Goal: Task Accomplishment & Management: Complete application form

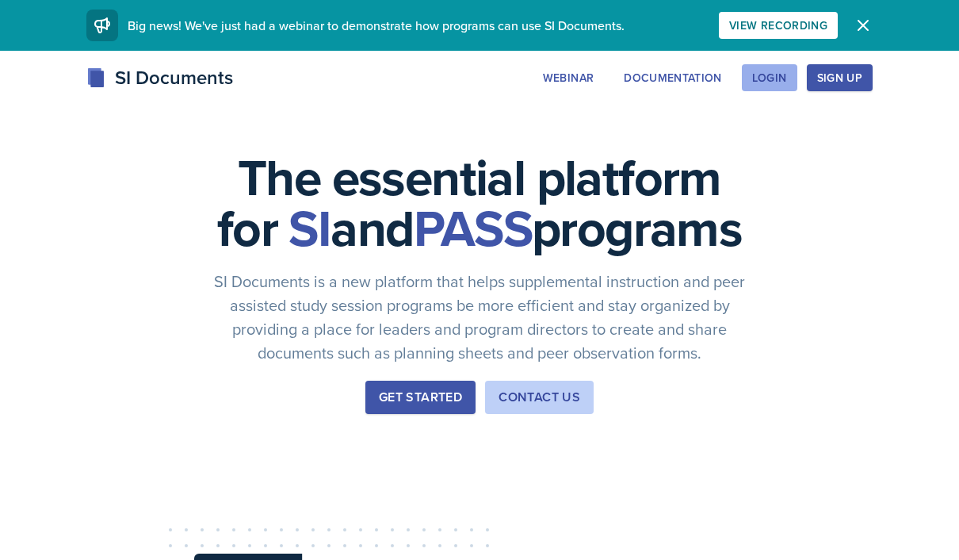
click at [773, 80] on div "Login" at bounding box center [769, 77] width 35 height 13
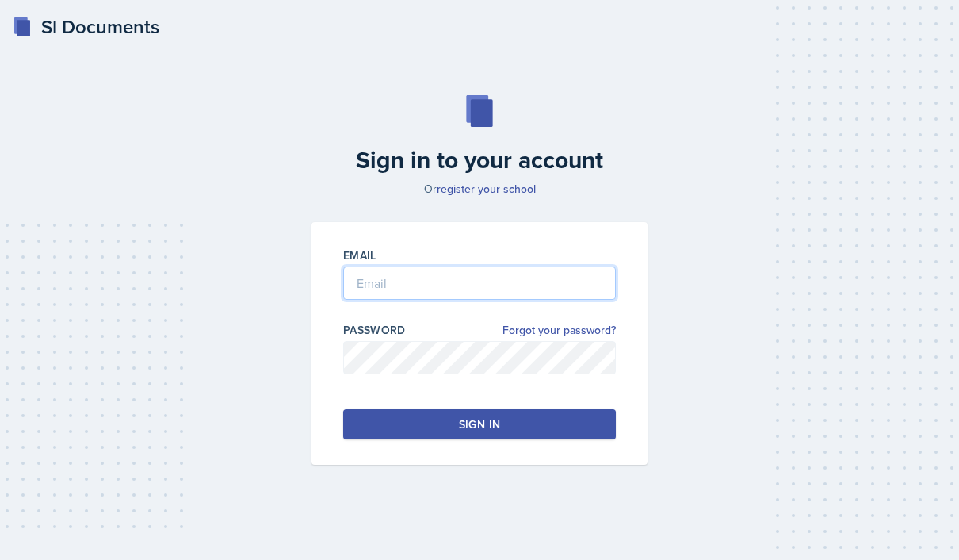
click at [536, 300] on input "email" at bounding box center [479, 282] width 273 height 33
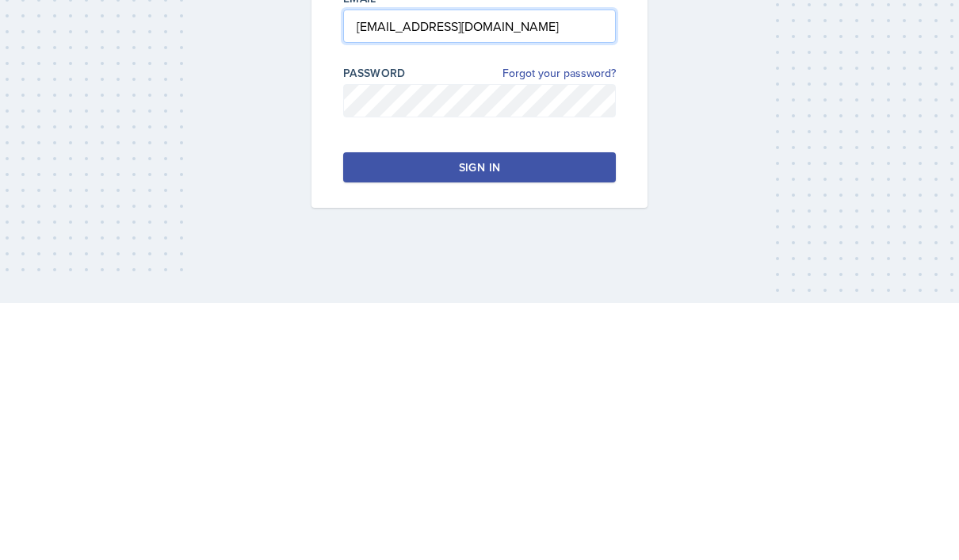
type input "delemam@students.kennesaw.edu"
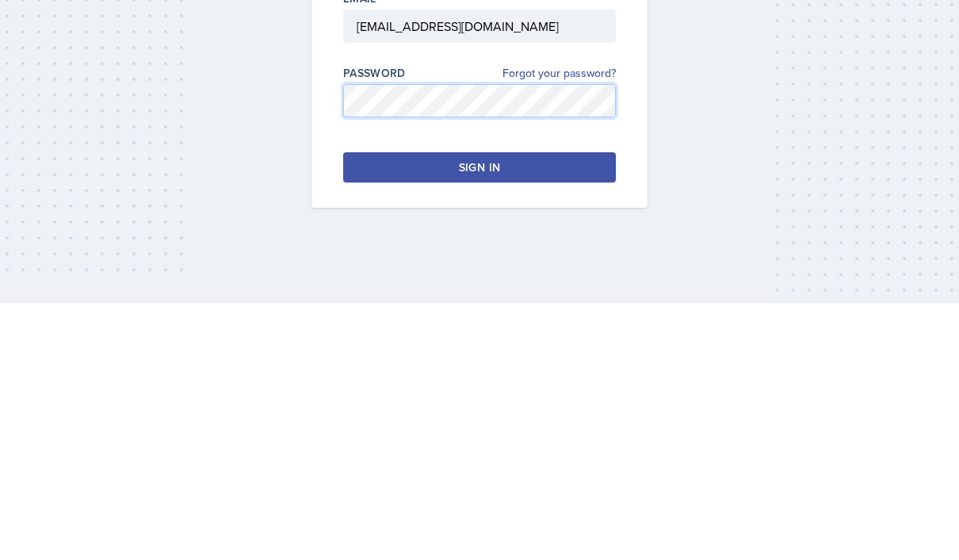
click at [399, 409] on button "Sign in" at bounding box center [479, 424] width 273 height 30
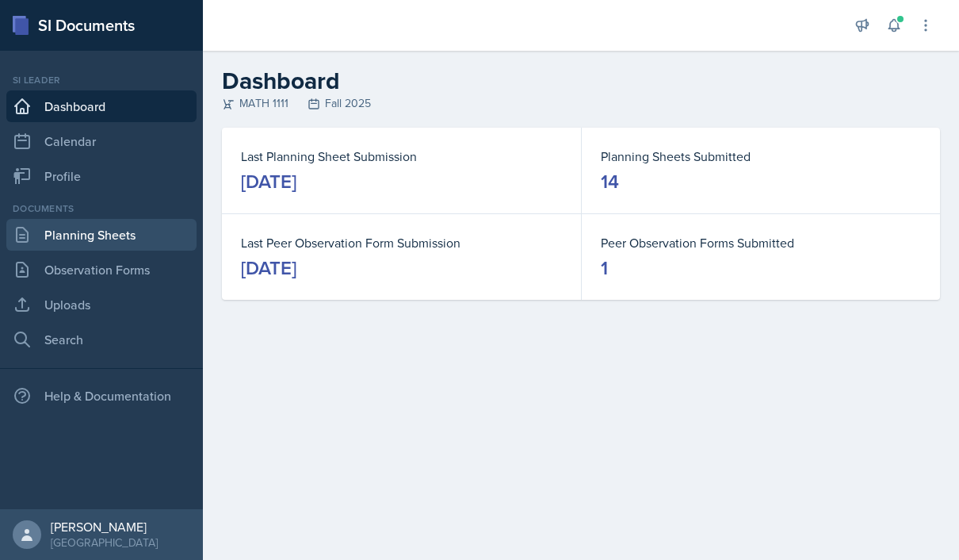
click at [129, 232] on link "Planning Sheets" at bounding box center [101, 235] width 190 height 32
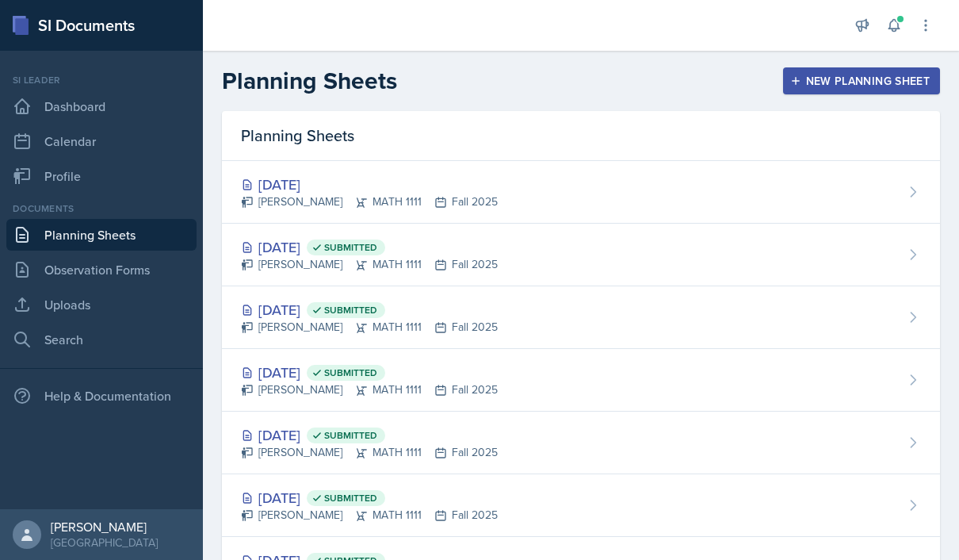
click at [865, 82] on div "New Planning Sheet" at bounding box center [861, 80] width 136 height 13
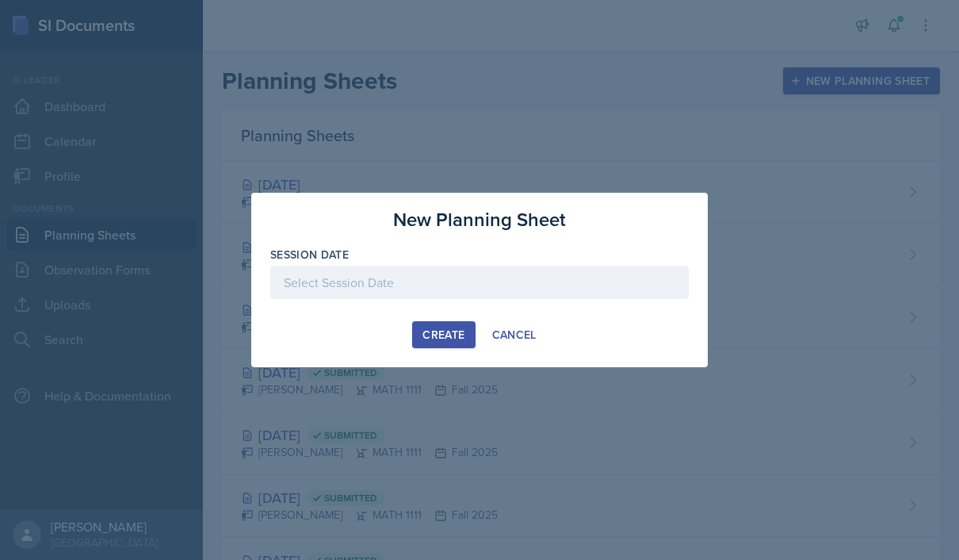
click at [567, 338] on div "Create Cancel" at bounding box center [479, 334] width 418 height 27
click at [412, 339] on button "Create" at bounding box center [443, 334] width 63 height 27
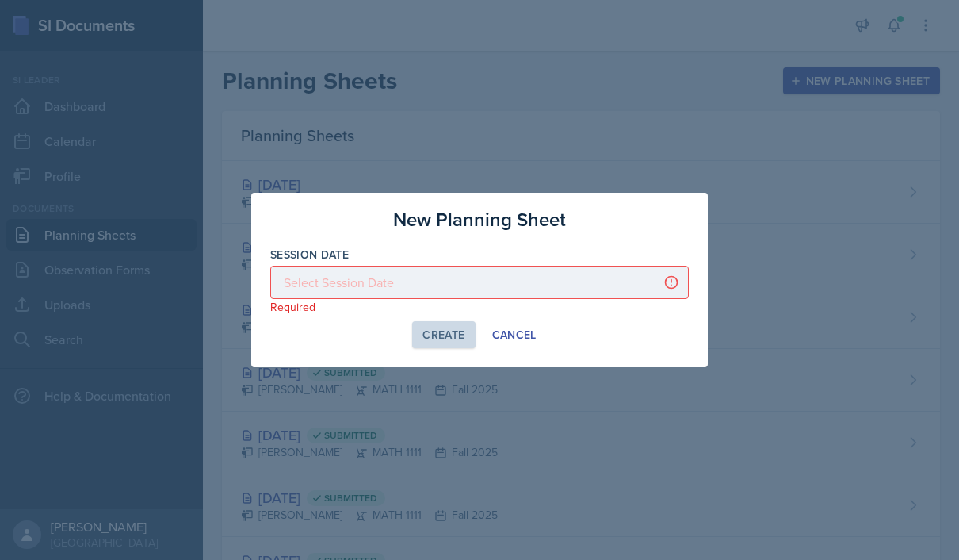
click at [468, 338] on button "Create" at bounding box center [443, 334] width 63 height 27
click at [679, 333] on div "Create Cancel" at bounding box center [479, 334] width 418 height 27
click at [321, 346] on div "Create Cancel" at bounding box center [479, 334] width 418 height 27
click at [362, 346] on div "Create Cancel" at bounding box center [479, 334] width 418 height 27
click at [525, 384] on div at bounding box center [479, 280] width 959 height 560
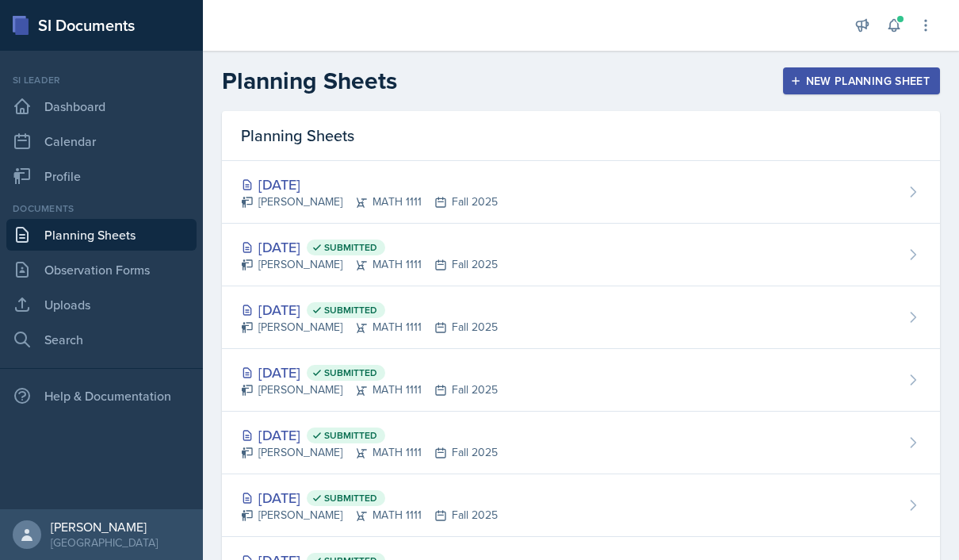
click at [878, 87] on div "New Planning Sheet" at bounding box center [861, 80] width 136 height 13
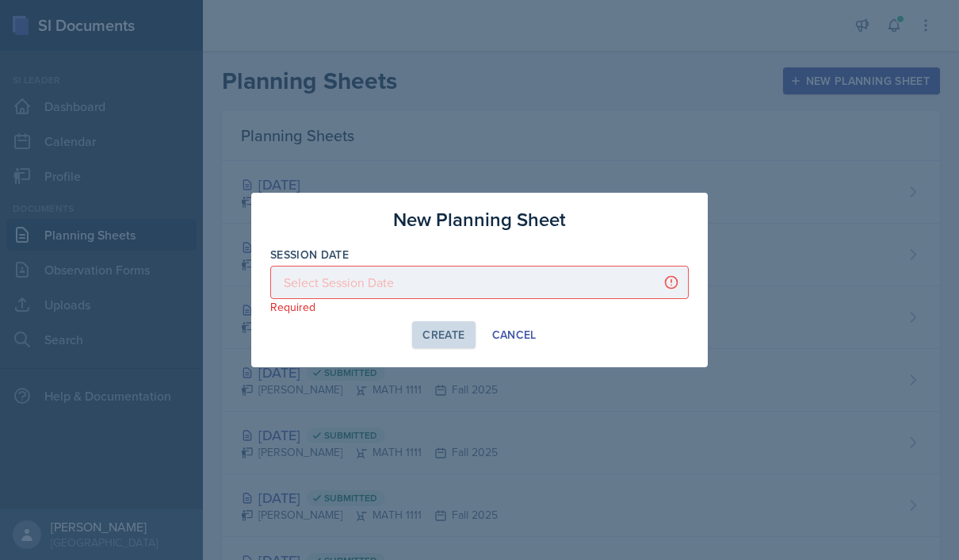
click at [474, 335] on button "Create" at bounding box center [443, 334] width 63 height 27
click at [334, 339] on div "Create Cancel" at bounding box center [479, 334] width 418 height 27
click at [357, 340] on div "Create Cancel" at bounding box center [479, 334] width 418 height 27
click at [524, 388] on div at bounding box center [479, 280] width 959 height 560
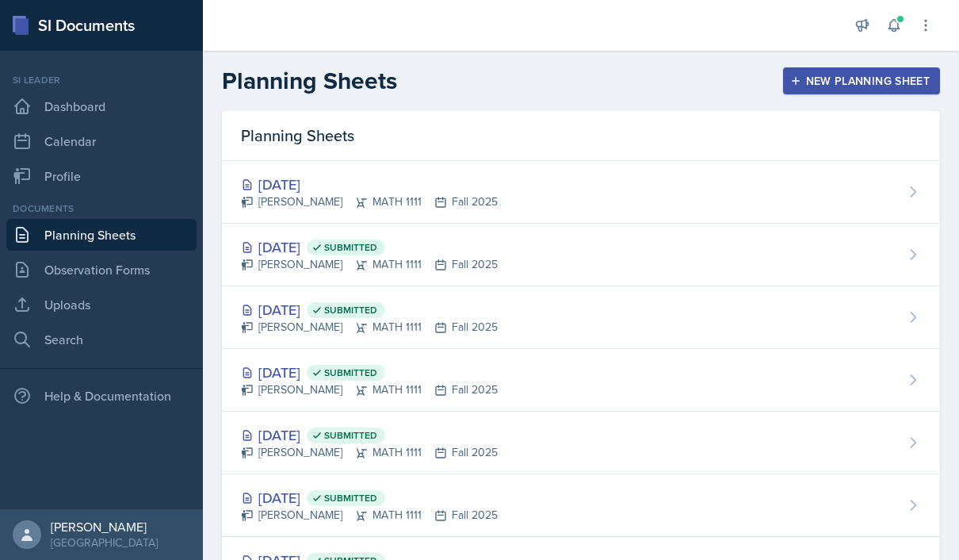
click at [840, 82] on div "New Planning Sheet" at bounding box center [861, 80] width 136 height 13
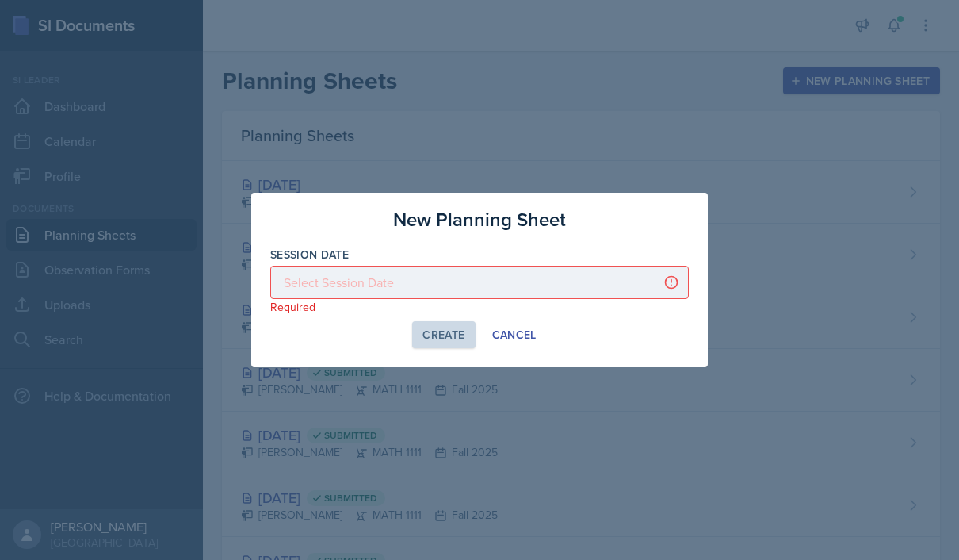
click at [518, 392] on div at bounding box center [479, 280] width 959 height 560
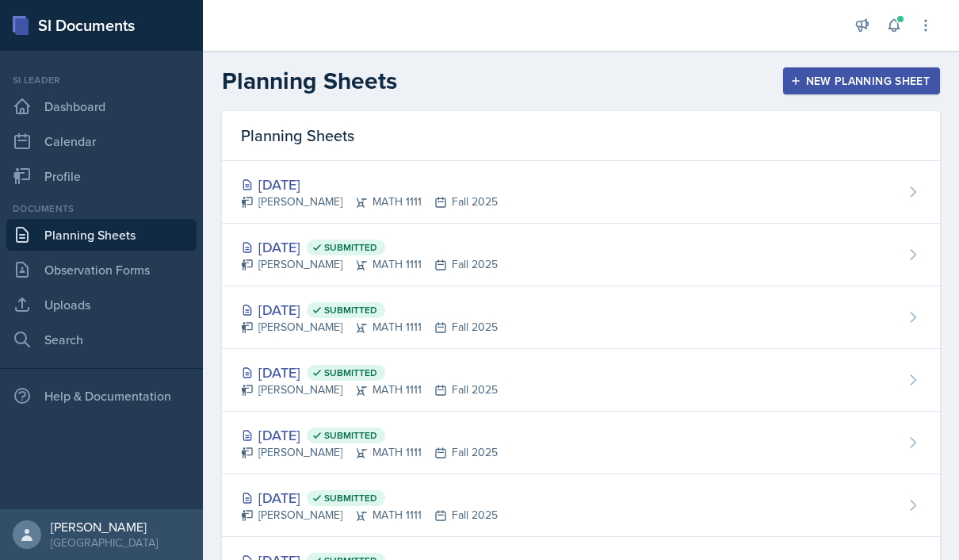
click at [883, 83] on div "New Planning Sheet" at bounding box center [861, 80] width 136 height 13
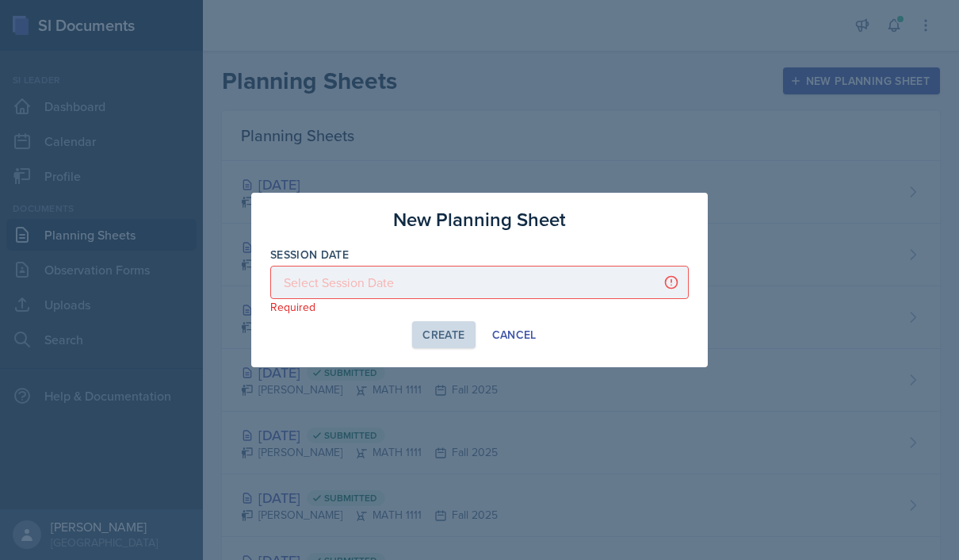
click at [346, 340] on div "Create Cancel" at bounding box center [479, 334] width 418 height 27
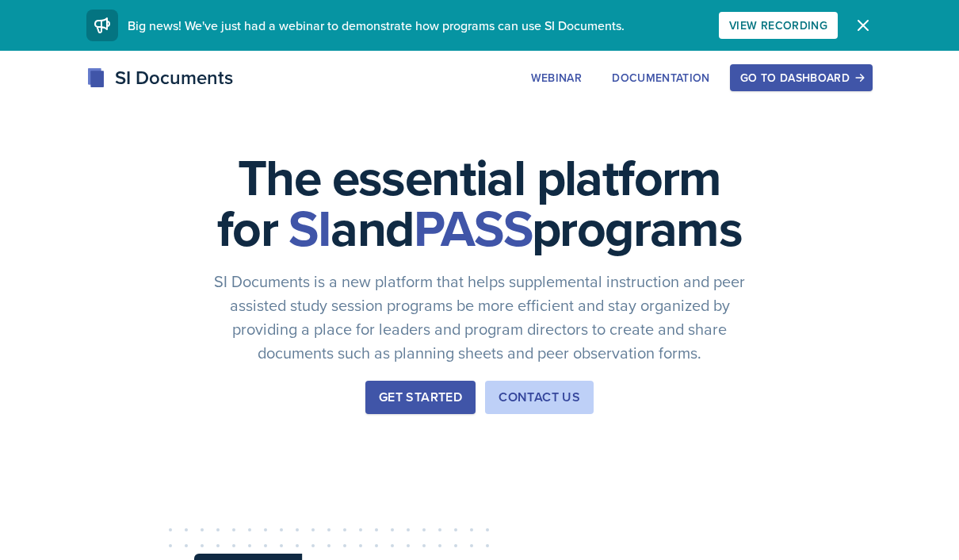
click at [830, 83] on div "Go to Dashboard" at bounding box center [801, 77] width 122 height 13
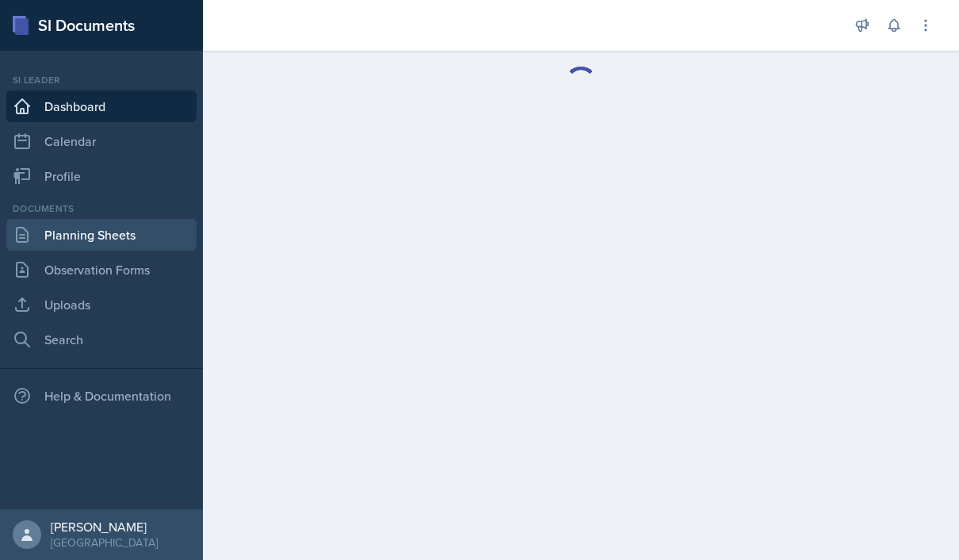
click at [132, 235] on link "Planning Sheets" at bounding box center [101, 235] width 190 height 32
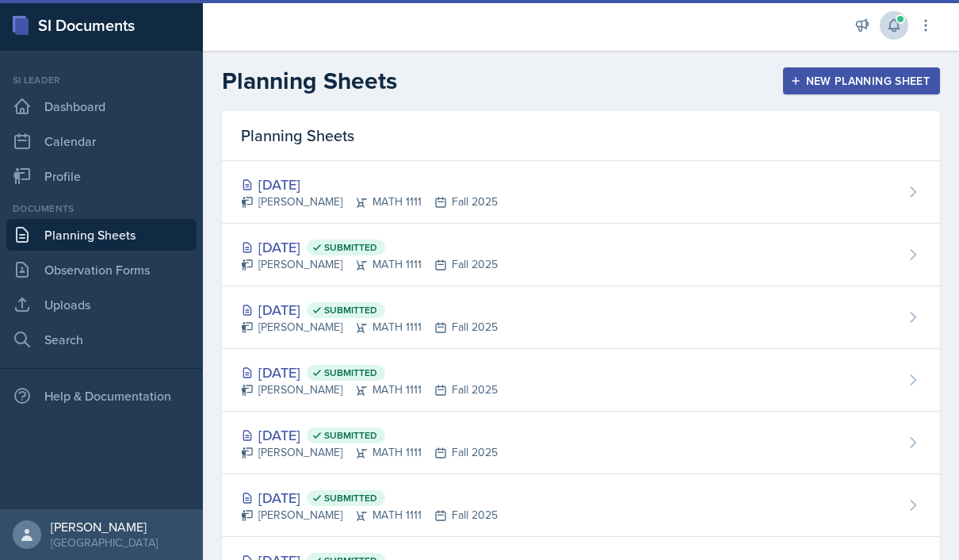
click at [903, 21] on span at bounding box center [901, 19] width 10 height 10
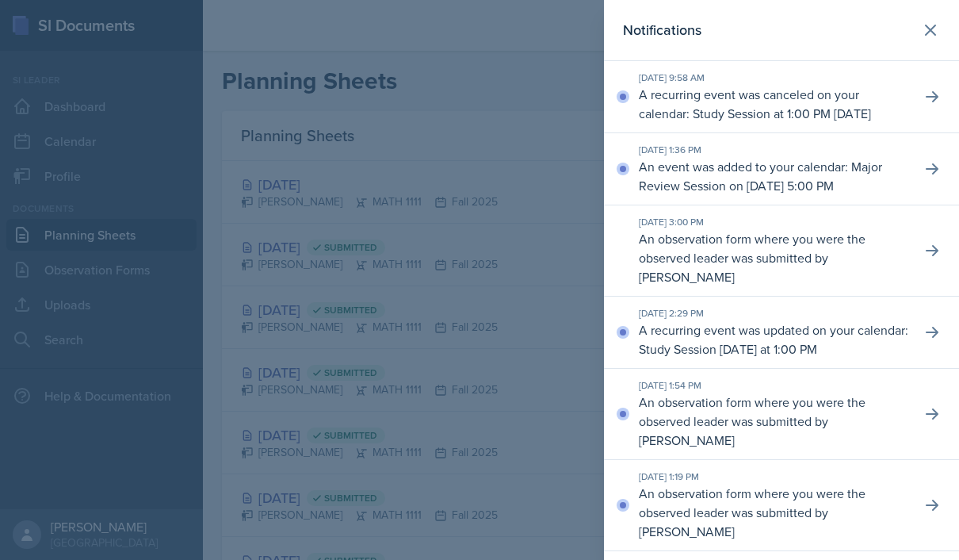
click at [524, 373] on div at bounding box center [479, 280] width 959 height 560
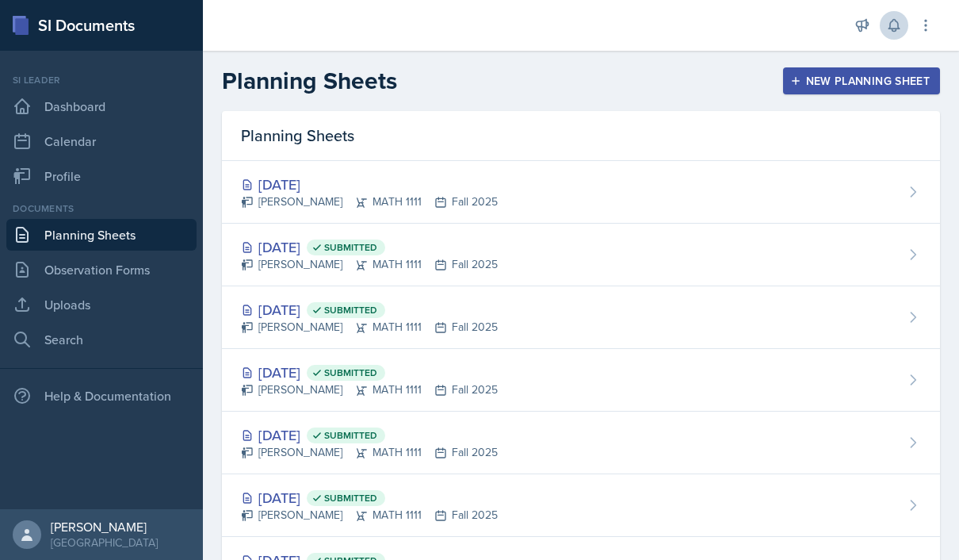
click at [864, 80] on div "New Planning Sheet" at bounding box center [861, 80] width 136 height 13
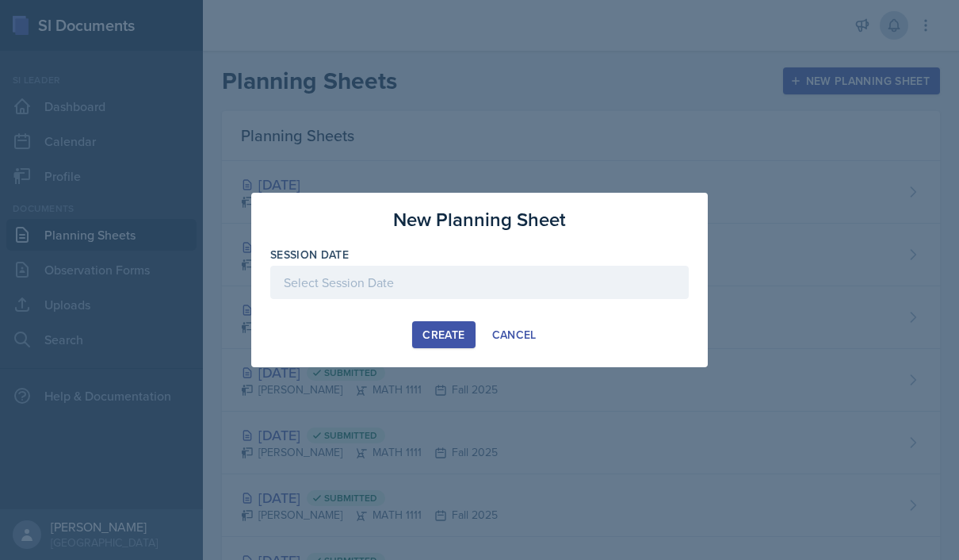
click at [346, 279] on div at bounding box center [479, 281] width 418 height 33
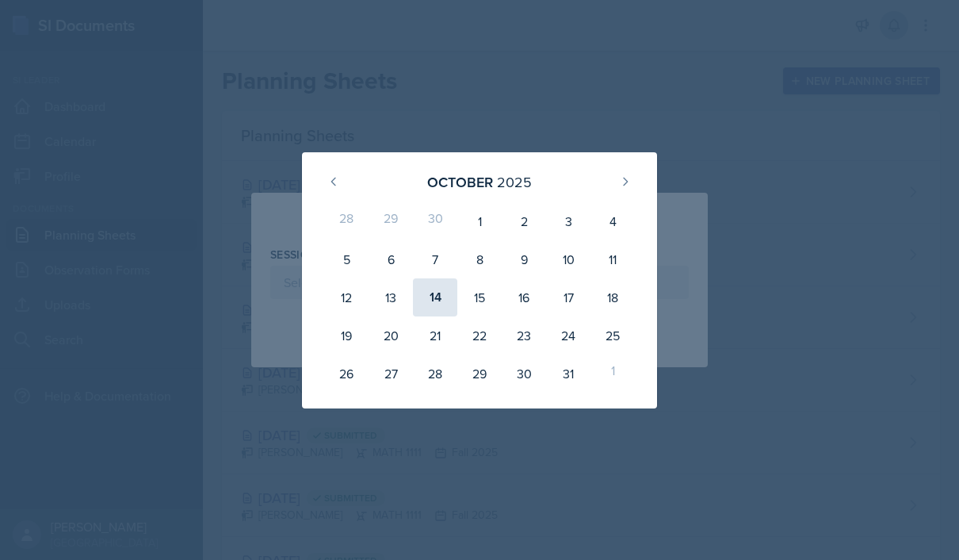
click at [444, 296] on div "14" at bounding box center [435, 297] width 44 height 38
type input "[DATE]"
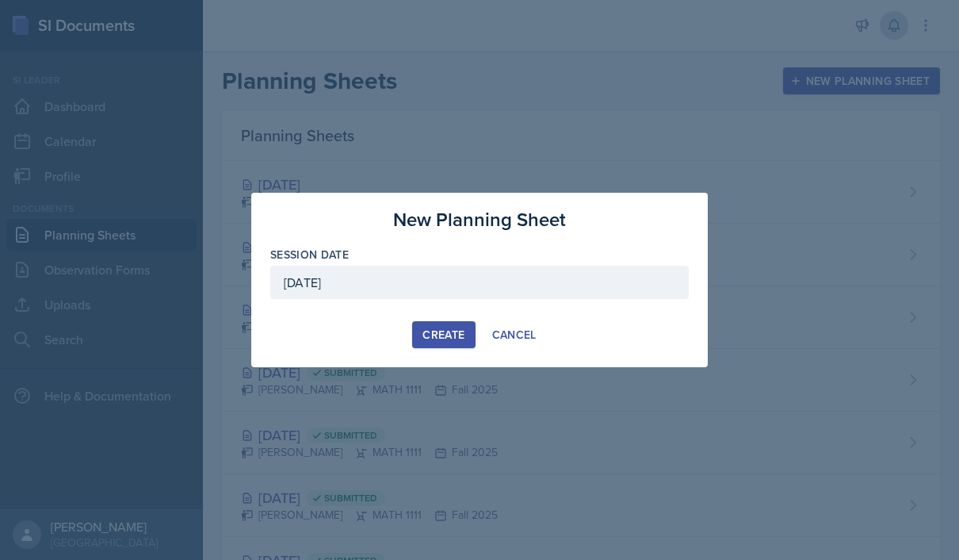
click at [456, 331] on div "Create" at bounding box center [443, 334] width 42 height 13
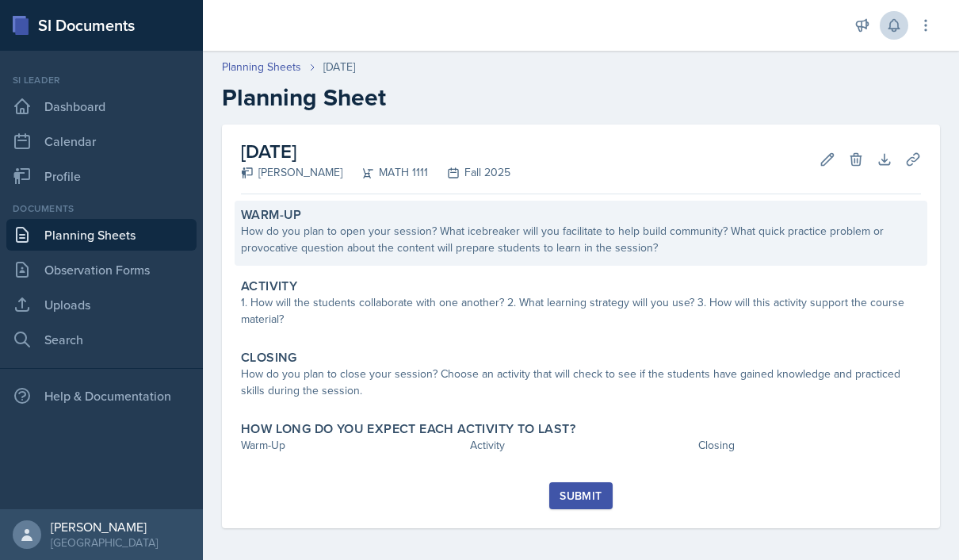
click at [637, 249] on div "How do you plan to open your session? What icebreaker will you facilitate to he…" at bounding box center [581, 239] width 680 height 33
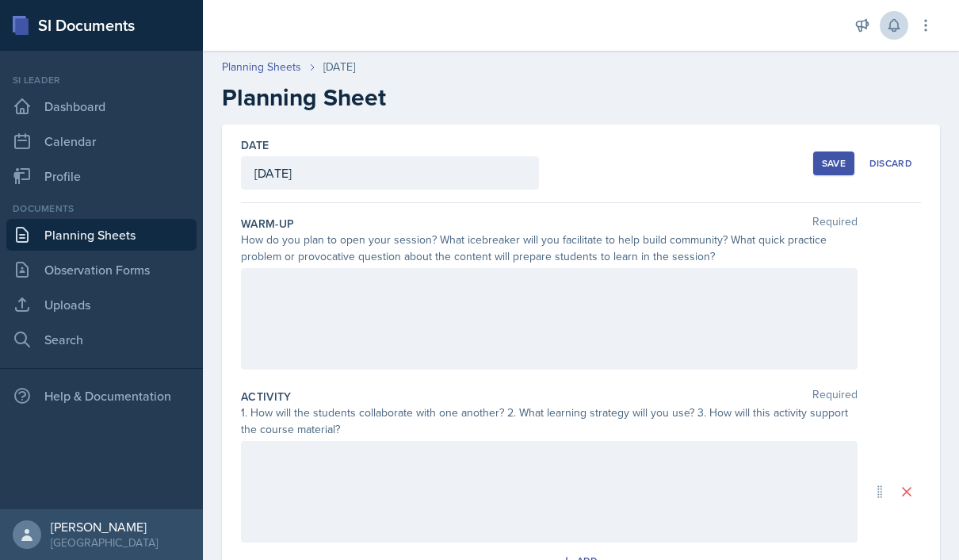
click at [343, 293] on div at bounding box center [549, 318] width 617 height 101
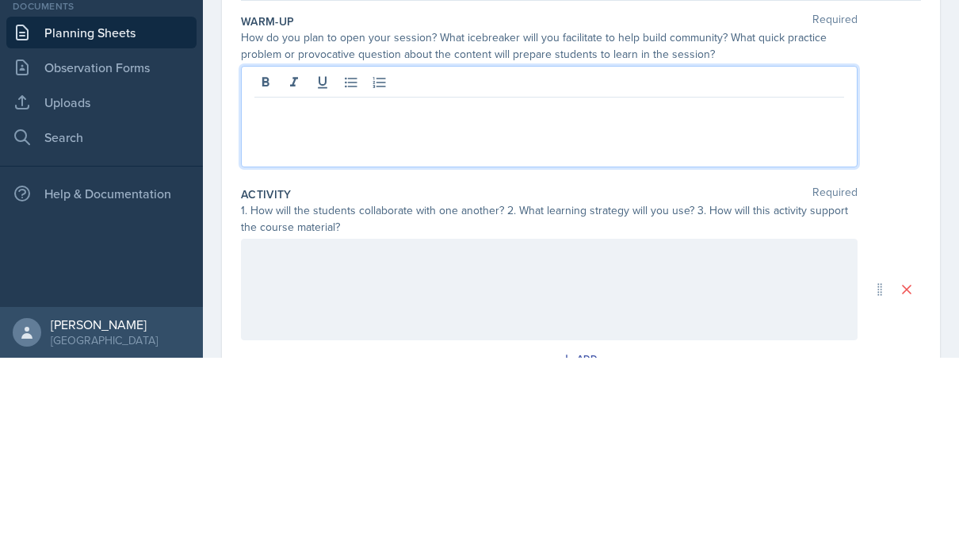
click at [292, 303] on p at bounding box center [549, 312] width 590 height 19
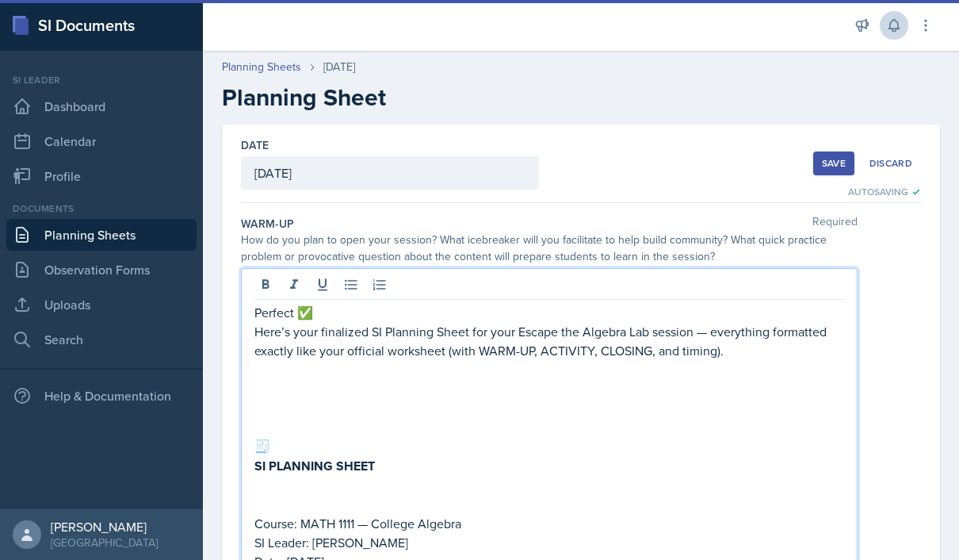
click at [756, 322] on p "Here’s your finalized SI Planning Sheet for your Escape the Algebra Lab session…" at bounding box center [549, 341] width 590 height 38
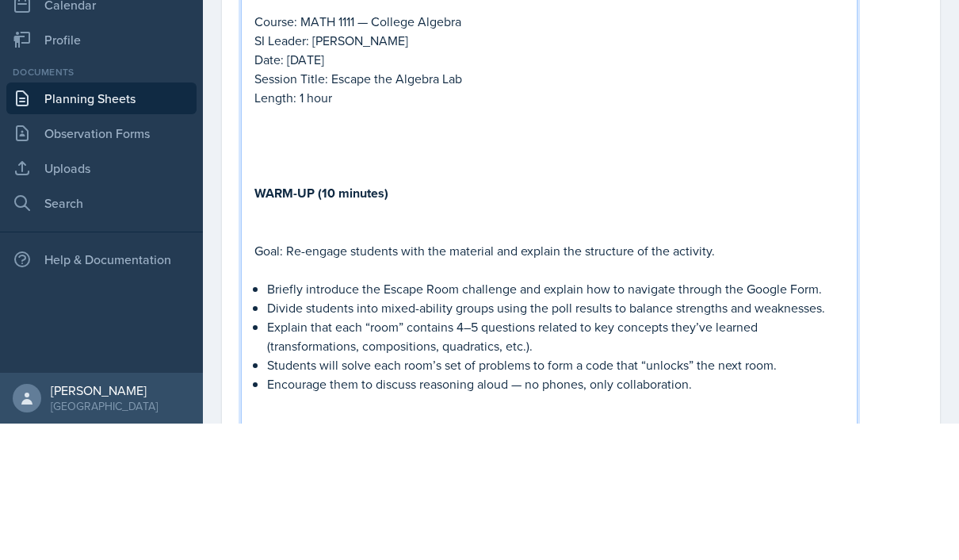
scroll to position [335, 0]
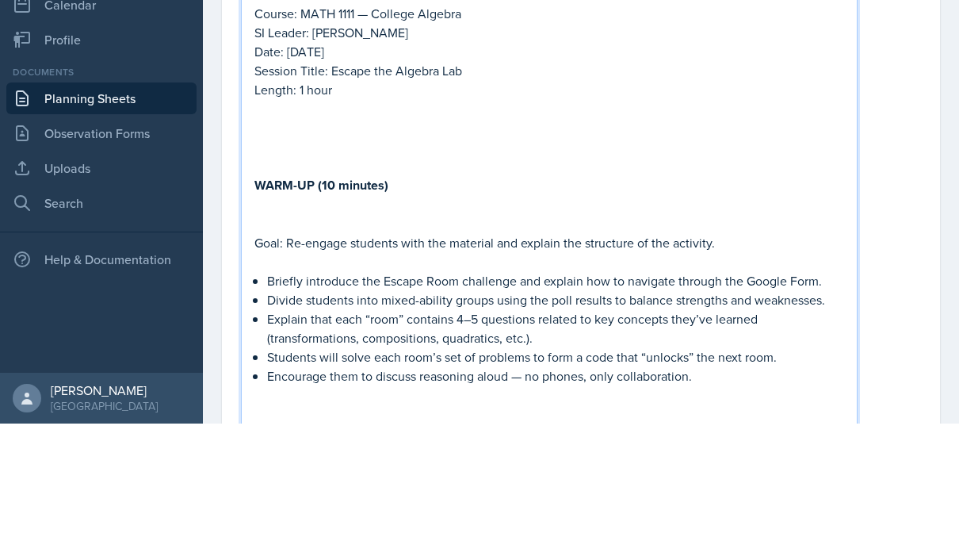
click at [262, 312] on strong "WARM-UP (10 minutes)" at bounding box center [321, 321] width 134 height 18
click at [414, 311] on p "WARM-UP (10 minutes)" at bounding box center [549, 321] width 590 height 20
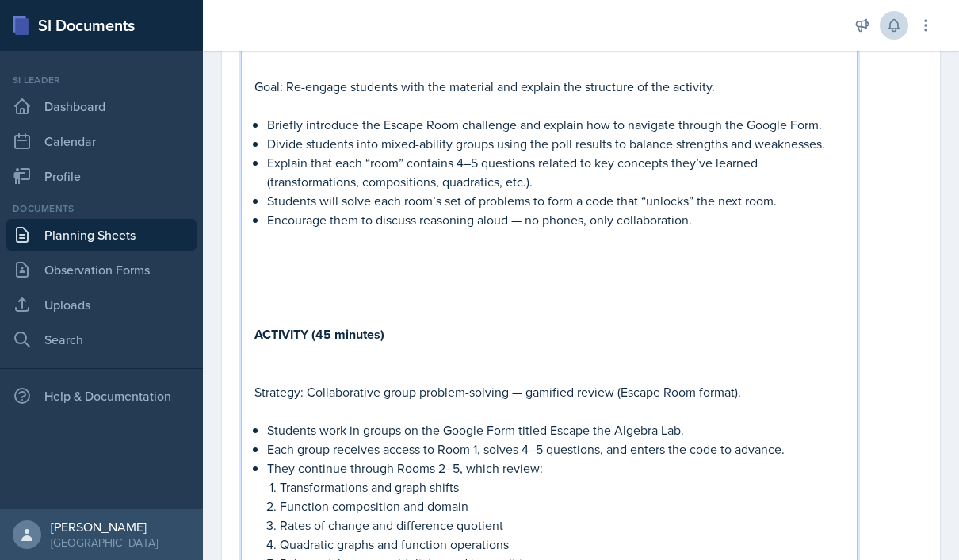
scroll to position [281, 0]
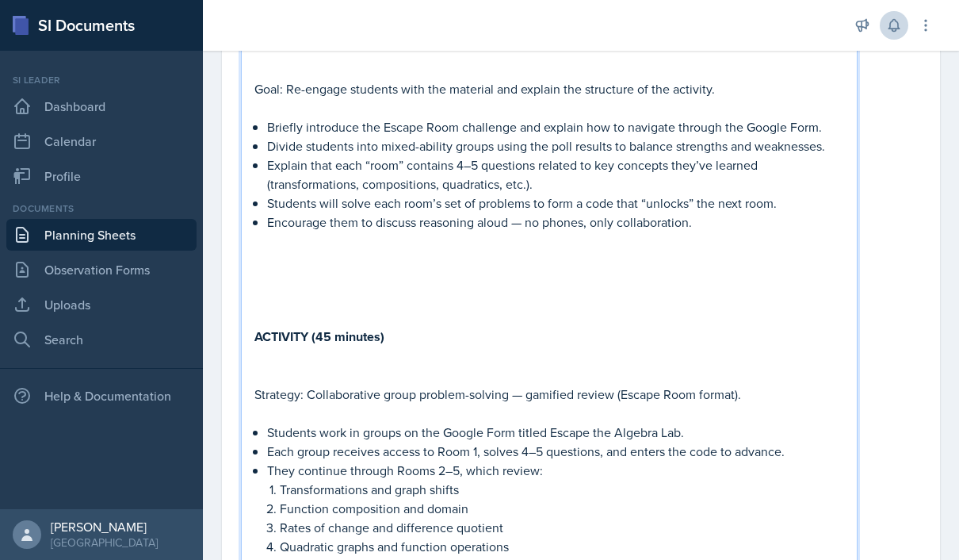
click at [761, 94] on p "Goal: Re-engage students with the material and explain the structure of the act…" at bounding box center [549, 88] width 590 height 19
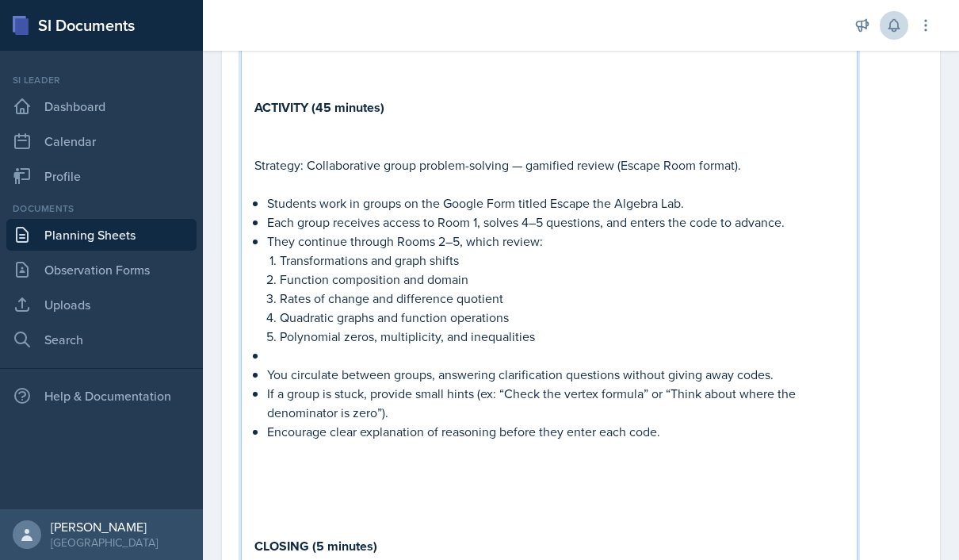
scroll to position [450, 0]
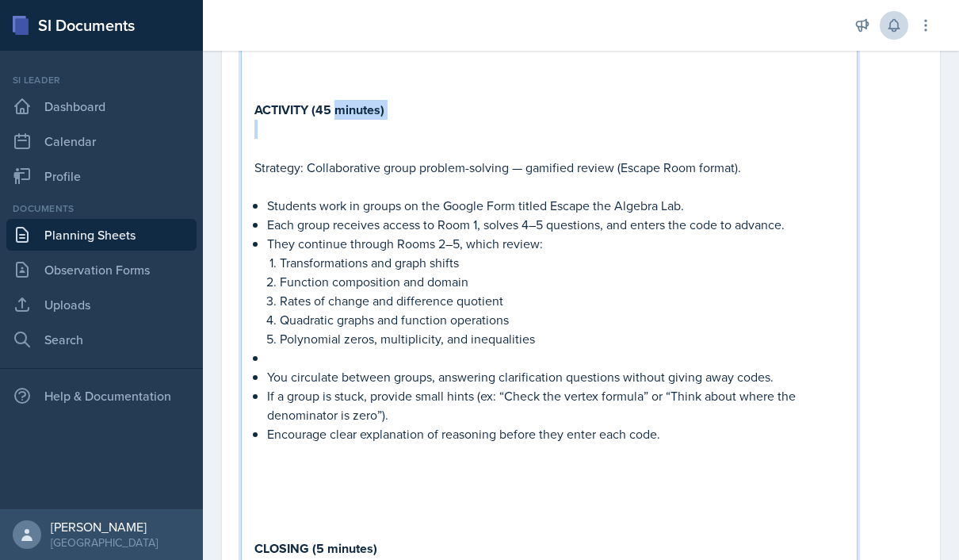
click at [345, 111] on strong "ACTIVITY (45 minutes)" at bounding box center [319, 110] width 130 height 18
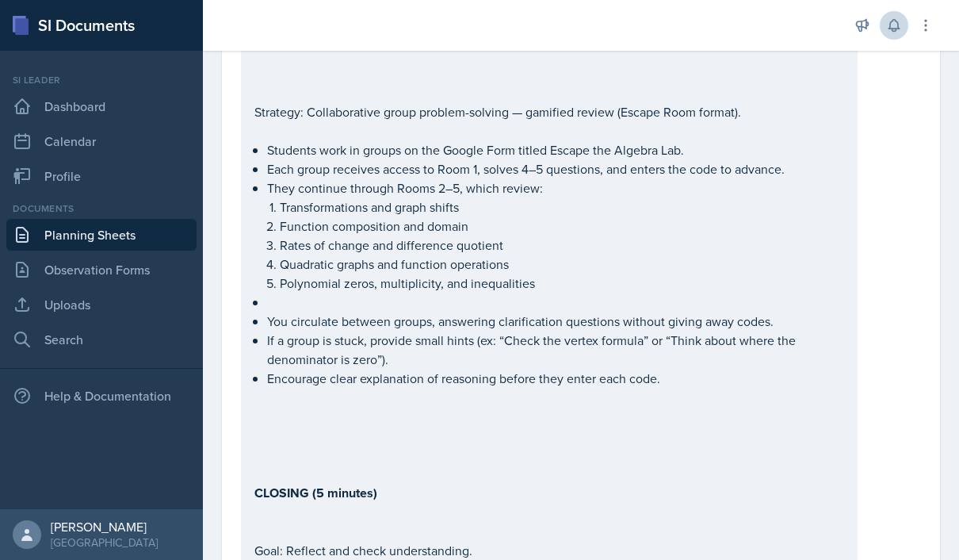
scroll to position [465, 0]
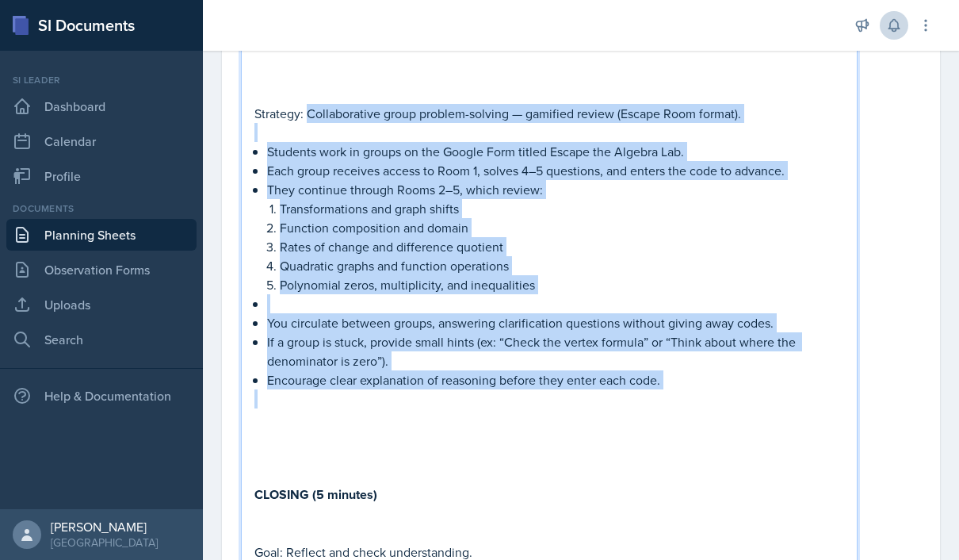
copy div "Collaborative group problem-solving — gamified review (Escape Room format). Stu…"
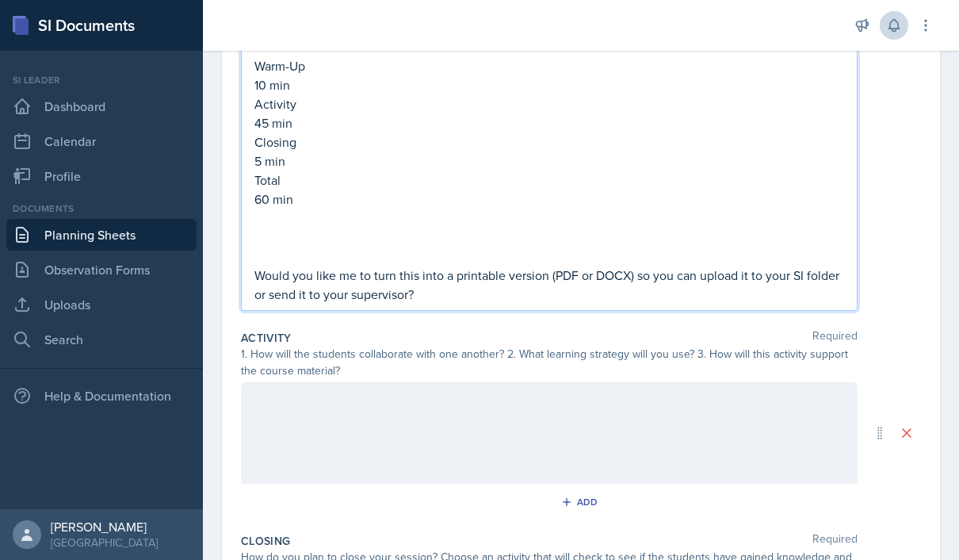
scroll to position [1327, 0]
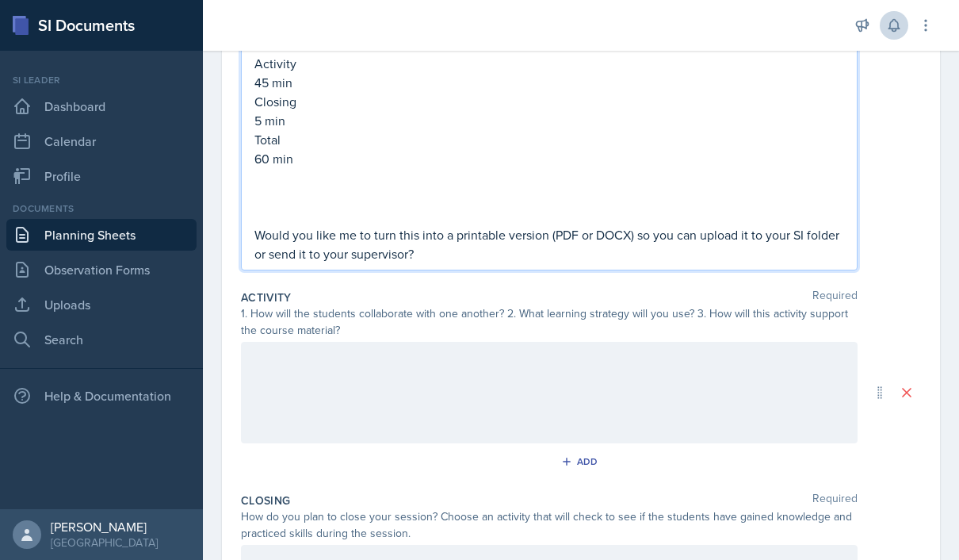
click at [574, 418] on div at bounding box center [549, 392] width 617 height 101
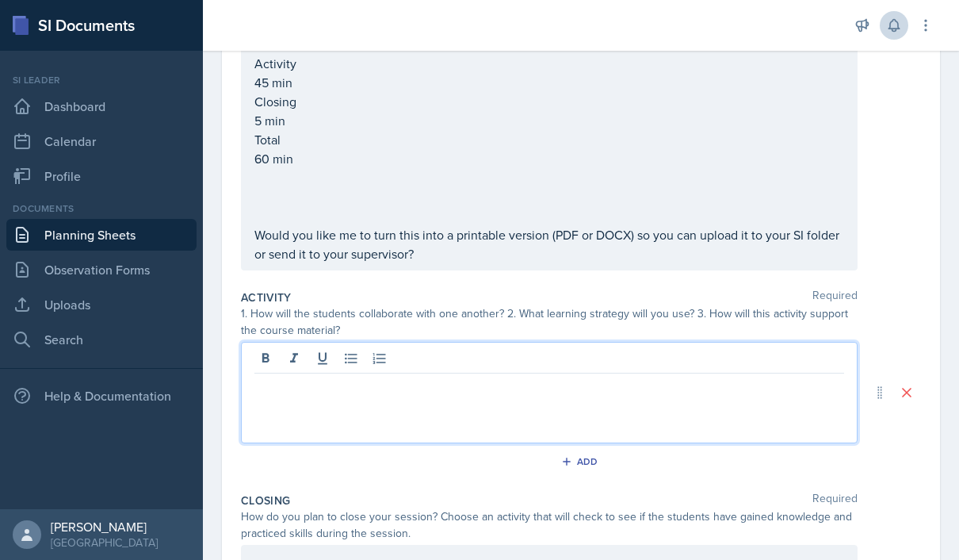
click at [295, 395] on p at bounding box center [549, 385] width 590 height 19
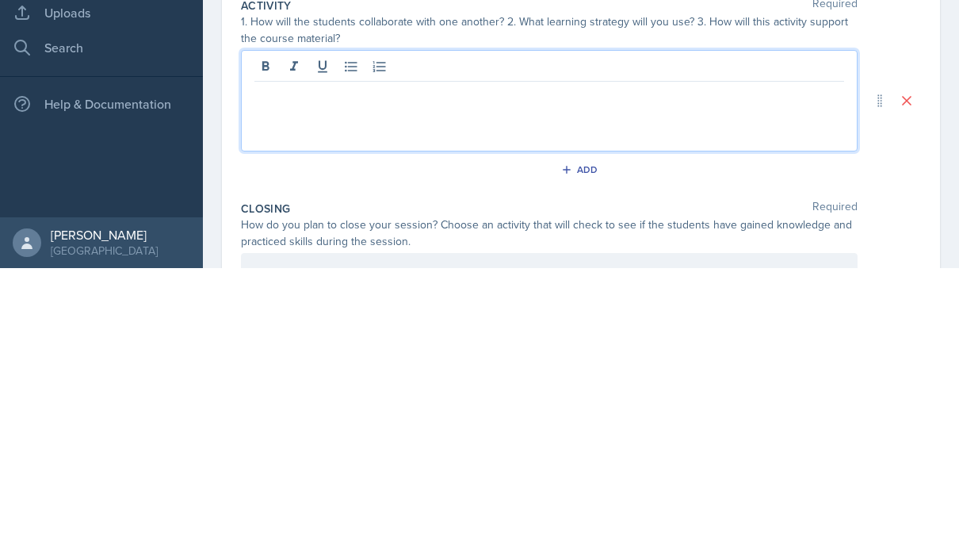
click at [281, 376] on p at bounding box center [549, 385] width 590 height 19
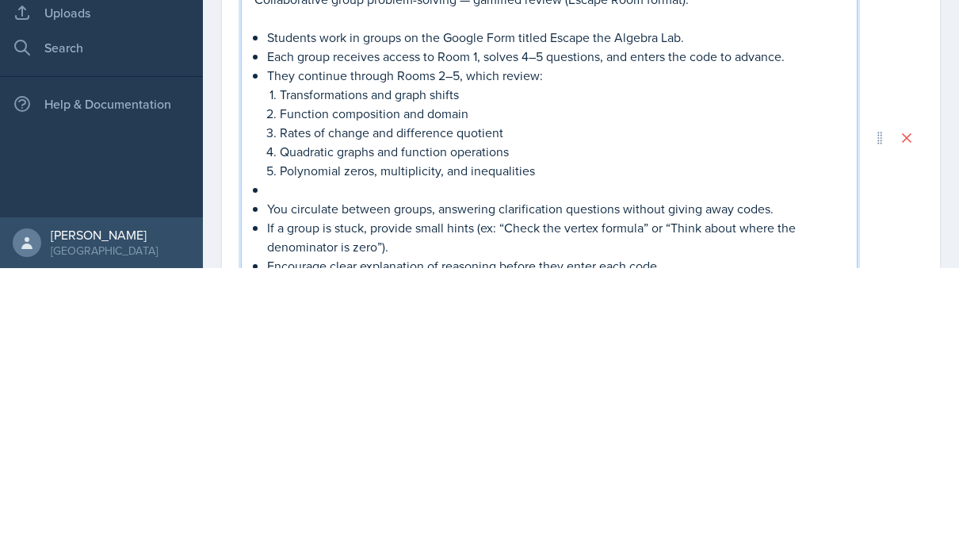
scroll to position [1424, 0]
click at [689, 451] on p "Polynomial zeros, multiplicity, and inequalities" at bounding box center [562, 460] width 564 height 19
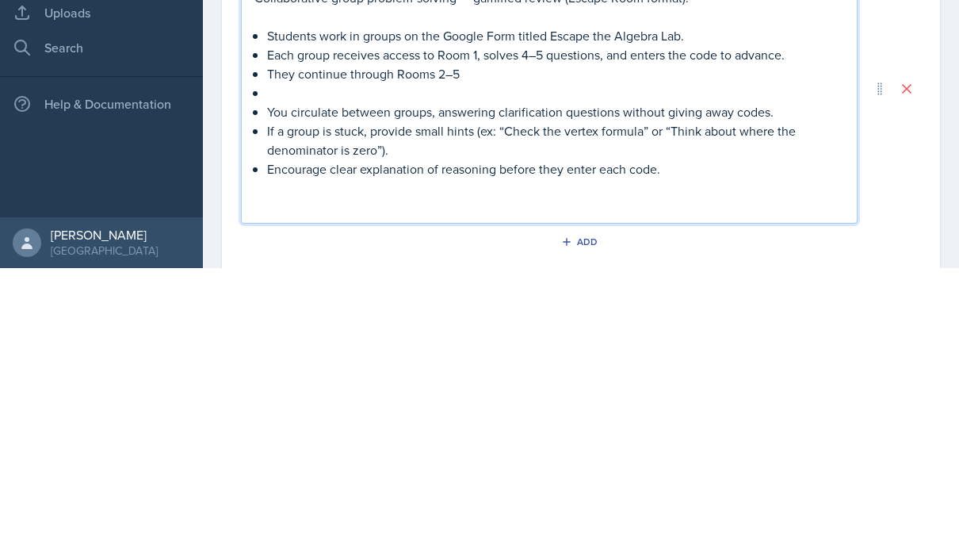
click at [734, 375] on p at bounding box center [555, 384] width 577 height 19
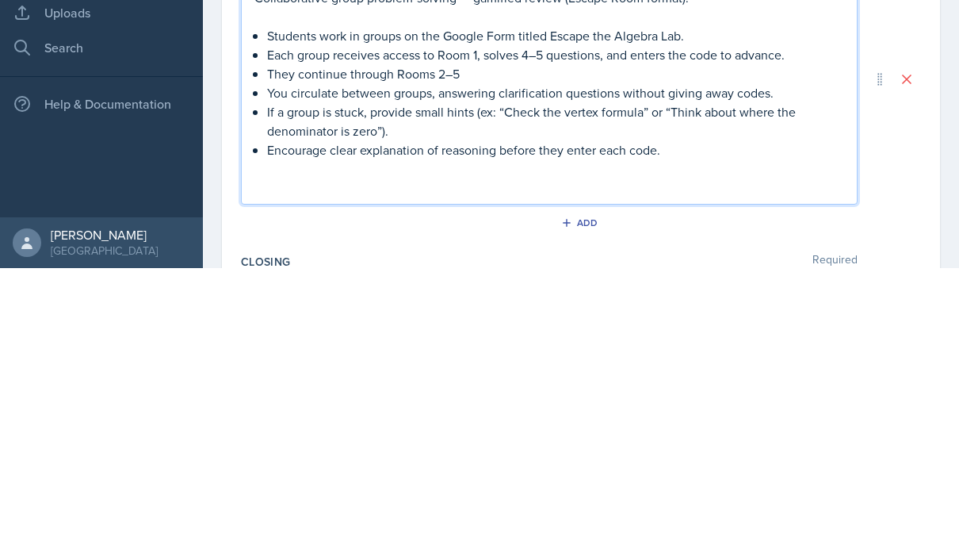
click at [265, 280] on div "Collaborative group problem-solving — gamified review (Escape Room format). Stu…" at bounding box center [549, 384] width 590 height 209
click at [278, 375] on p "You circulate between groups, answering clarification questions without giving …" at bounding box center [555, 384] width 577 height 19
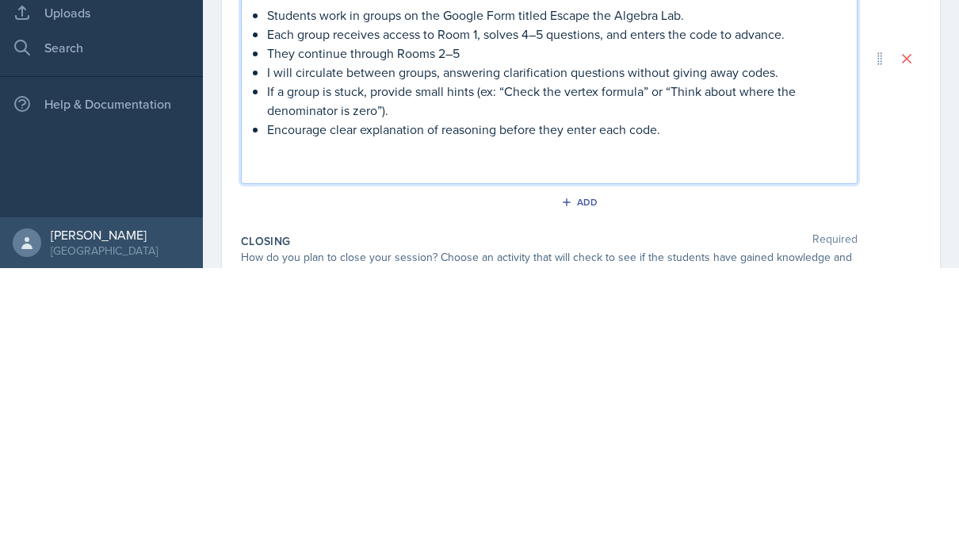
scroll to position [1446, 0]
click at [472, 372] on p "If a group is stuck, provide small hints (ex: “Check the vertex formula” or “Th…" at bounding box center [555, 391] width 577 height 38
click at [482, 372] on p "If a group is stuck, provide small hints (ex: “Check the vertex formula” or “Th…" at bounding box center [555, 391] width 577 height 38
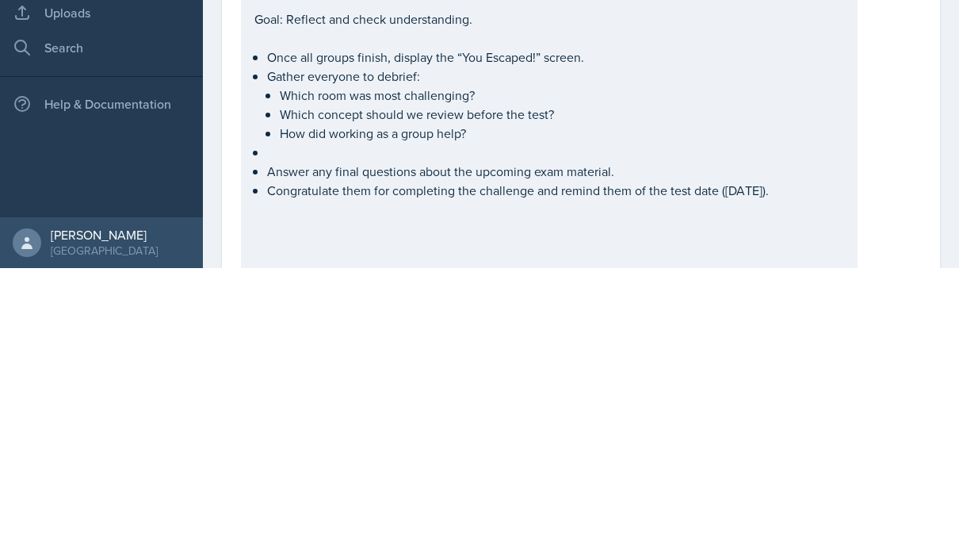
scroll to position [684, 0]
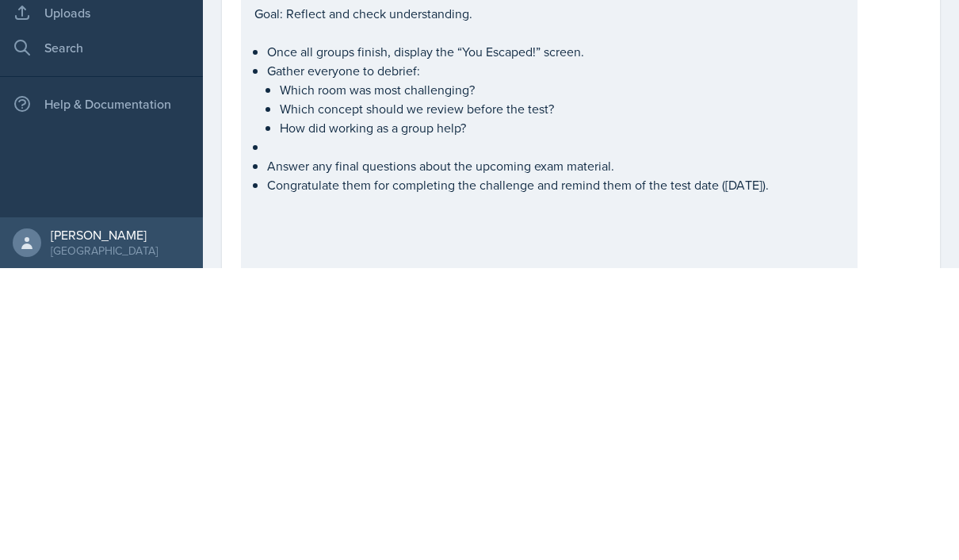
click at [283, 48] on div "This is a major review for Test 2 Briefly introduce the Escape Room challenge a…" at bounding box center [549, 249] width 590 height 1316
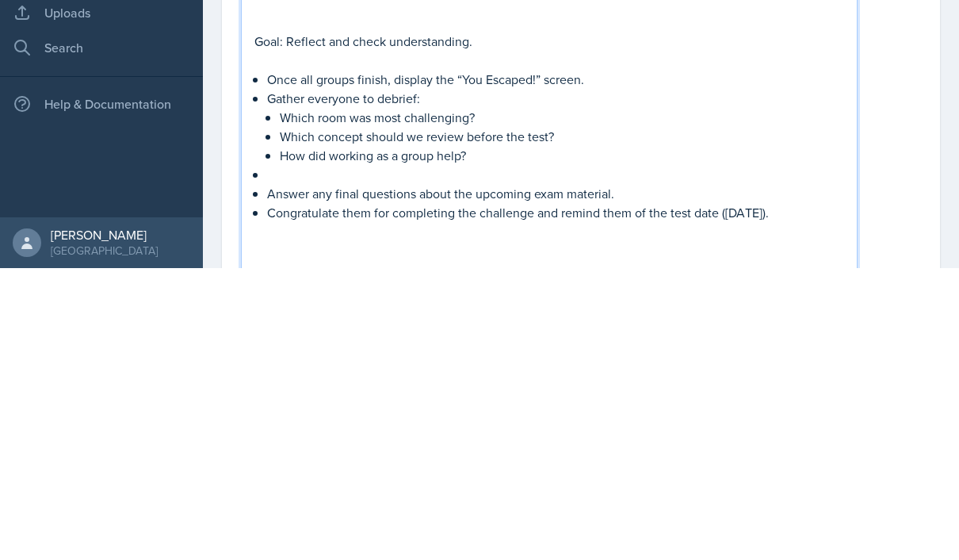
click at [267, 361] on p "Once all groups finish, display the “You Escaped!” screen." at bounding box center [555, 370] width 577 height 19
click at [283, 361] on p "Once all groups finish, display the “You Escaped!” screen." at bounding box center [555, 370] width 577 height 19
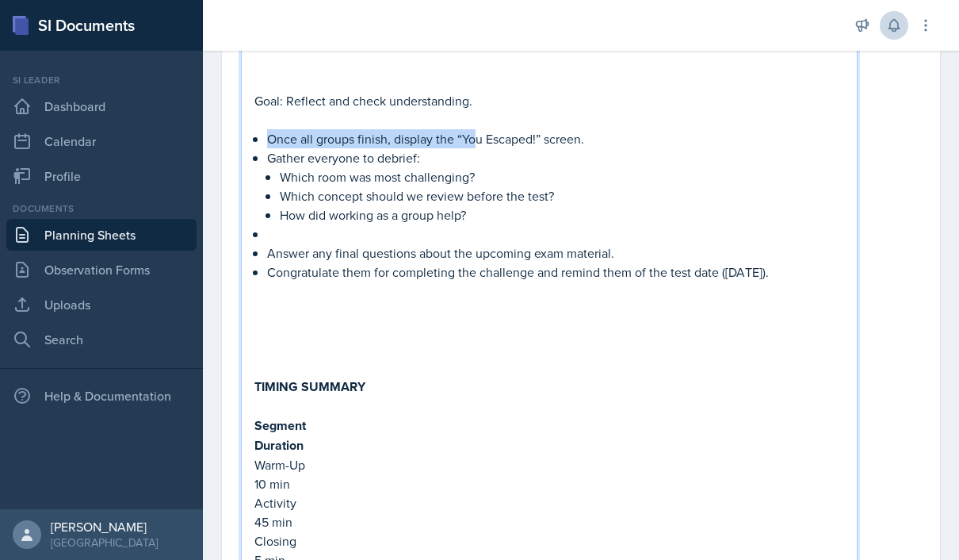
scroll to position [915, 0]
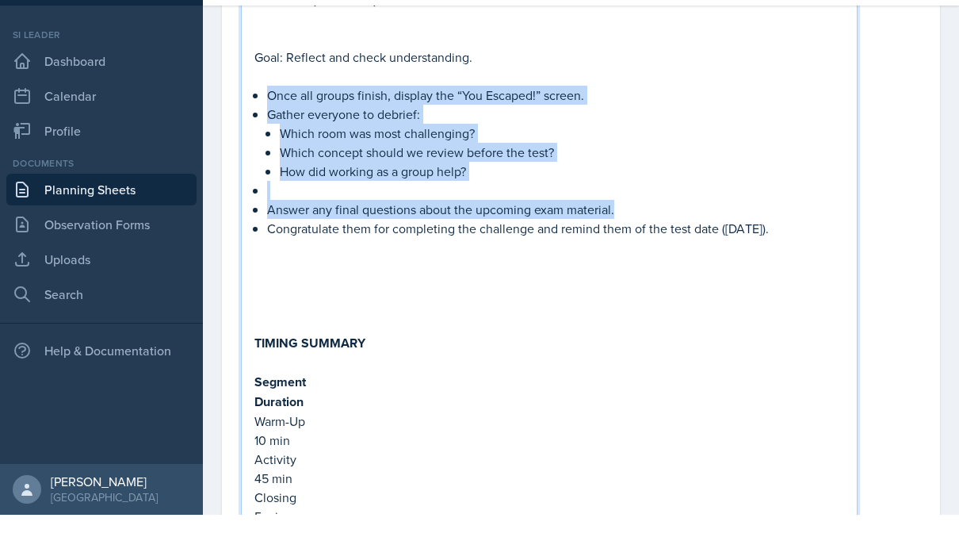
copy ul "Once all groups finish, display the “You Escaped!” screen. Gather everyone to d…"
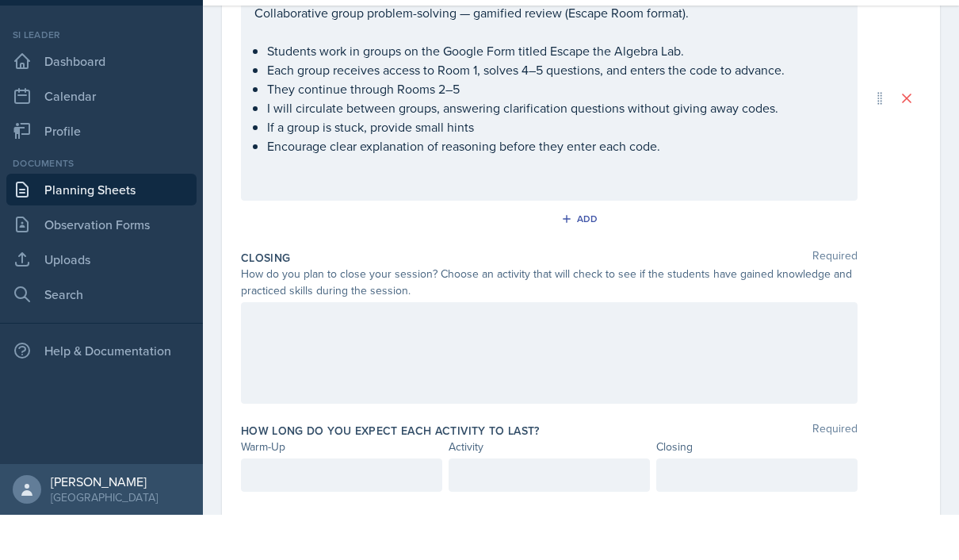
scroll to position [56, 0]
